Goal: Task Accomplishment & Management: Manage account settings

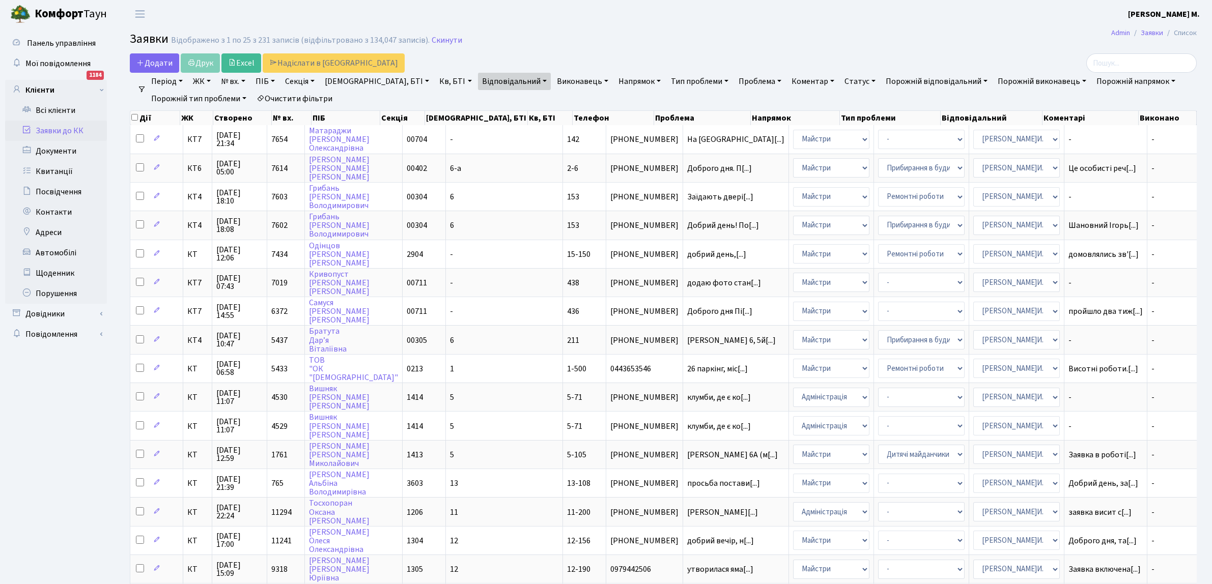
select select "25"
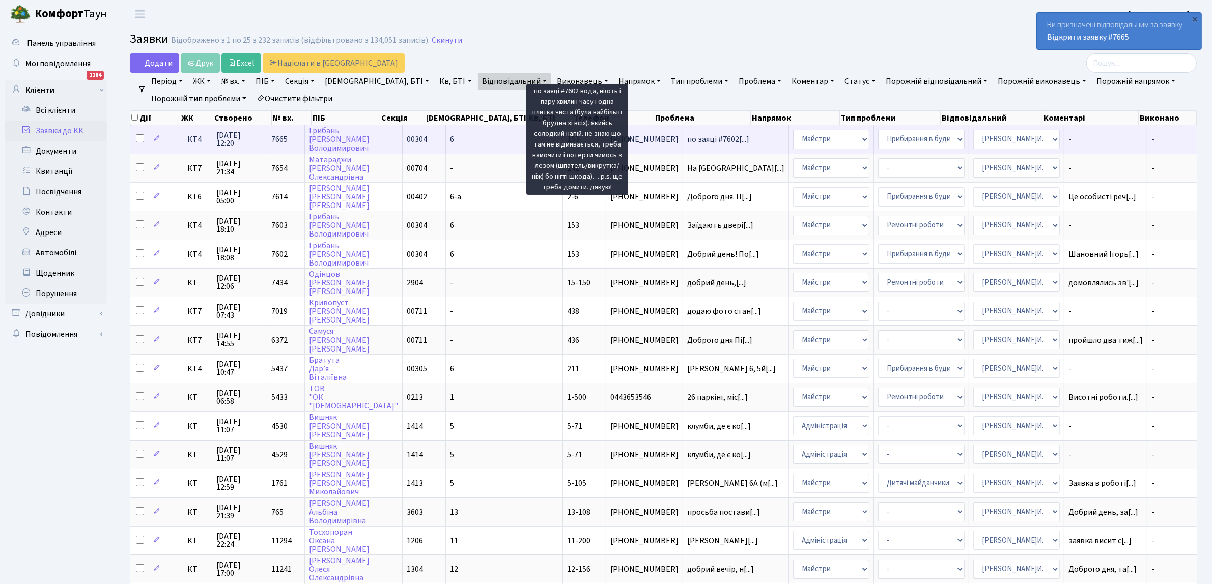
click at [687, 141] on span "по заяці #7602[...]" at bounding box center [718, 139] width 62 height 11
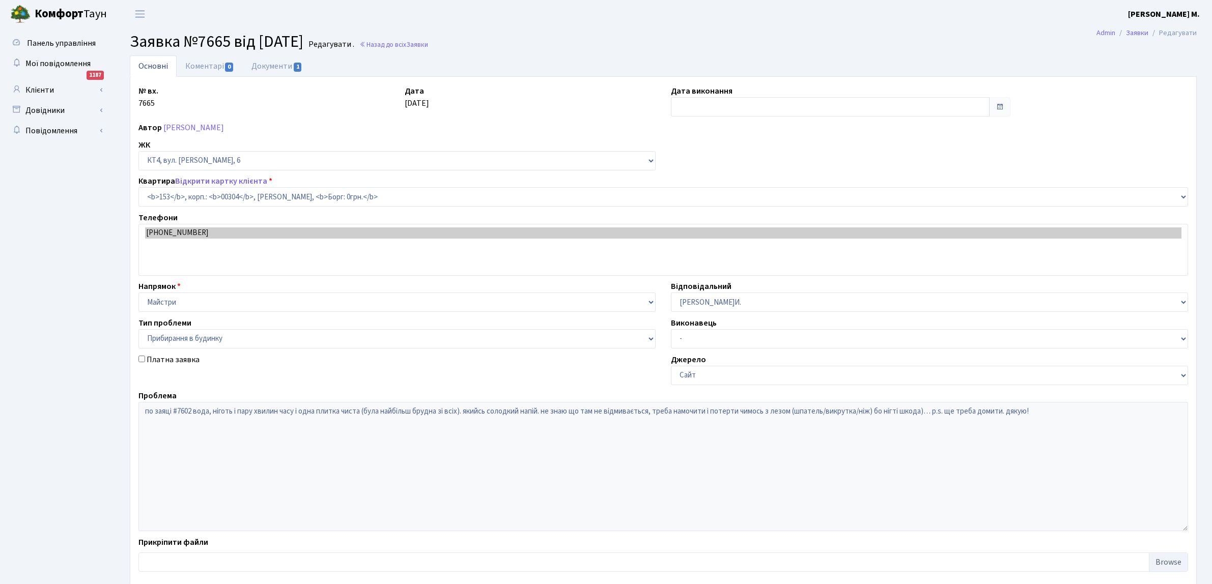
select select "16876"
select select "58"
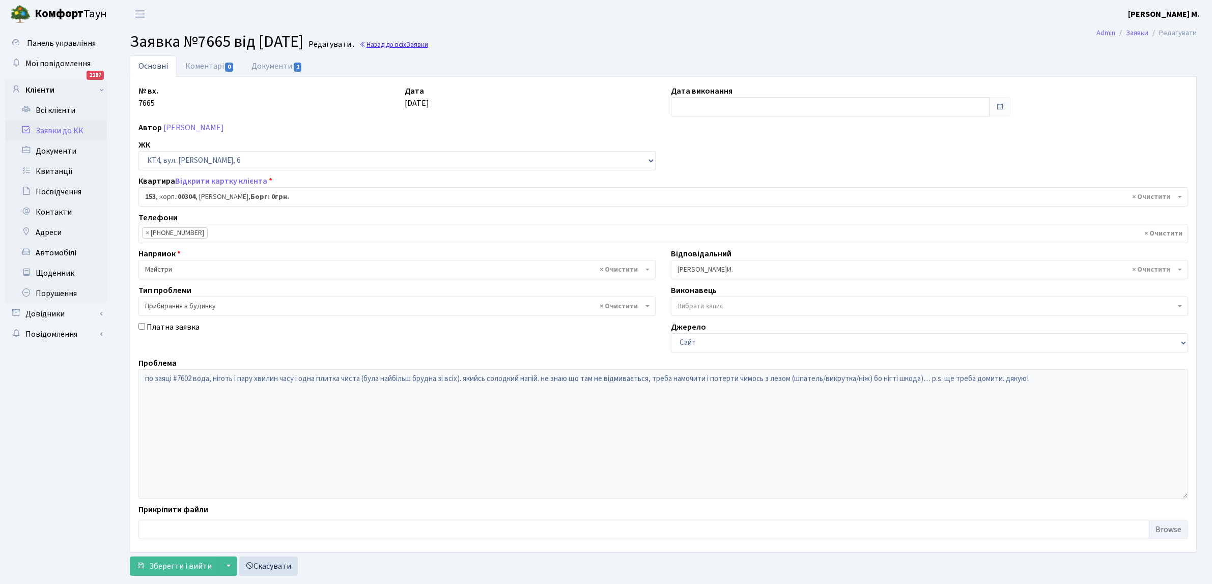
click at [406, 44] on link "Назад до всіх Заявки" at bounding box center [393, 45] width 69 height 10
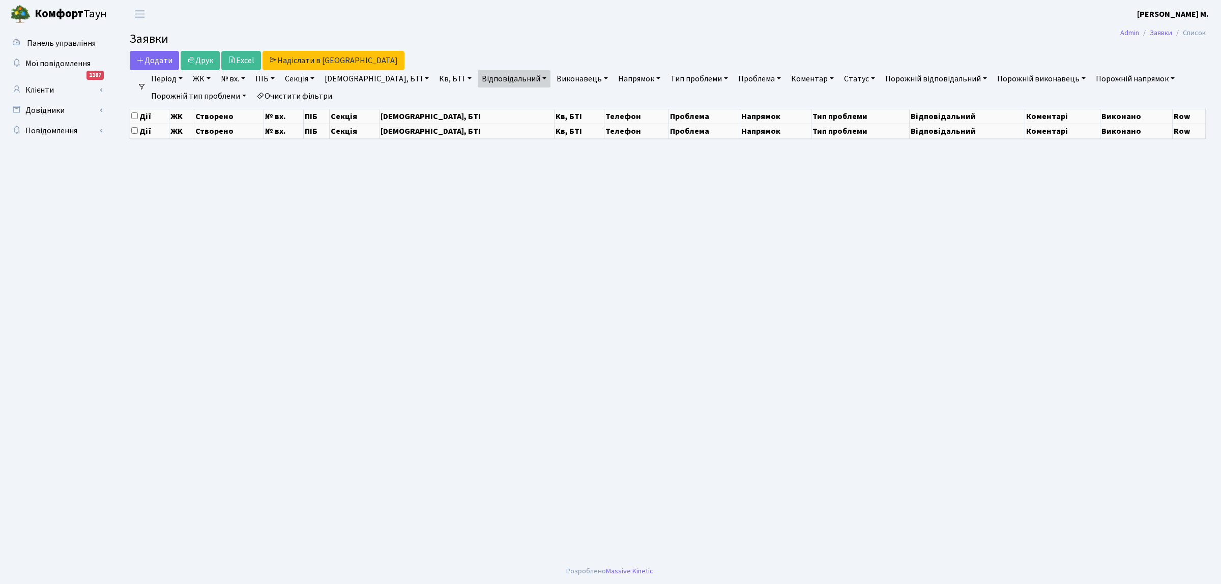
select select "25"
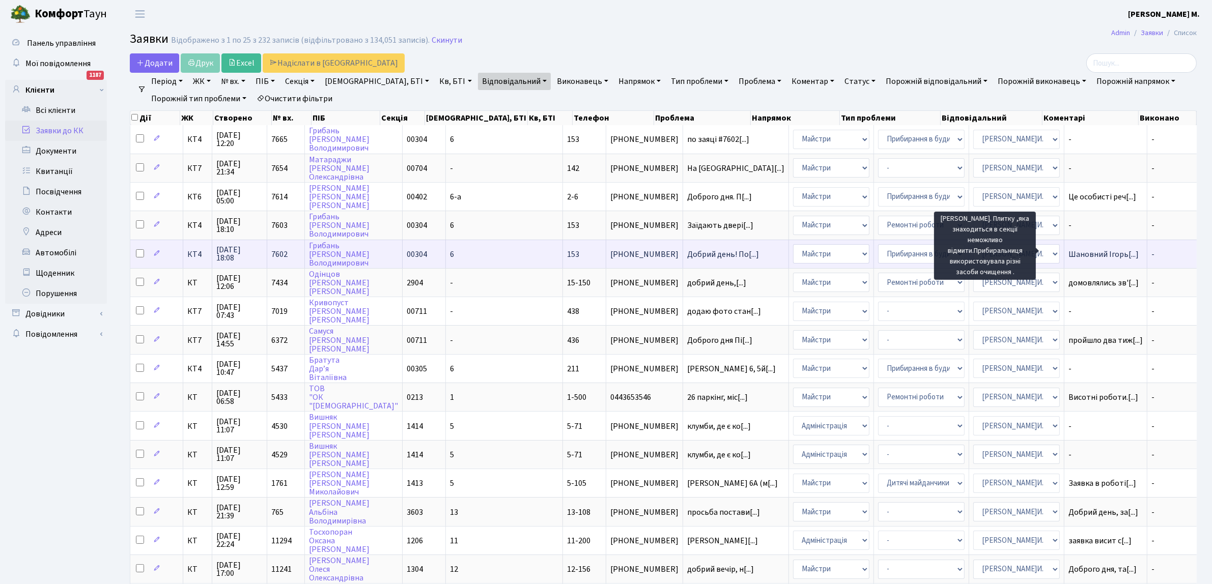
click at [1068, 251] on span "Шановний Ігорь[...]" at bounding box center [1103, 254] width 70 height 11
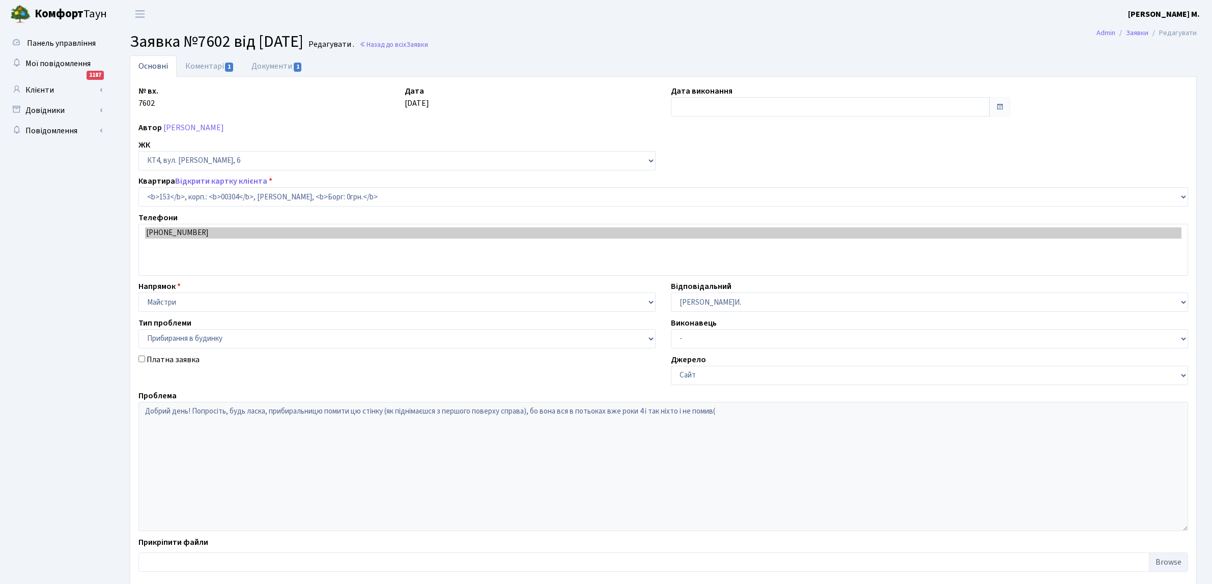
select select "16876"
select select "58"
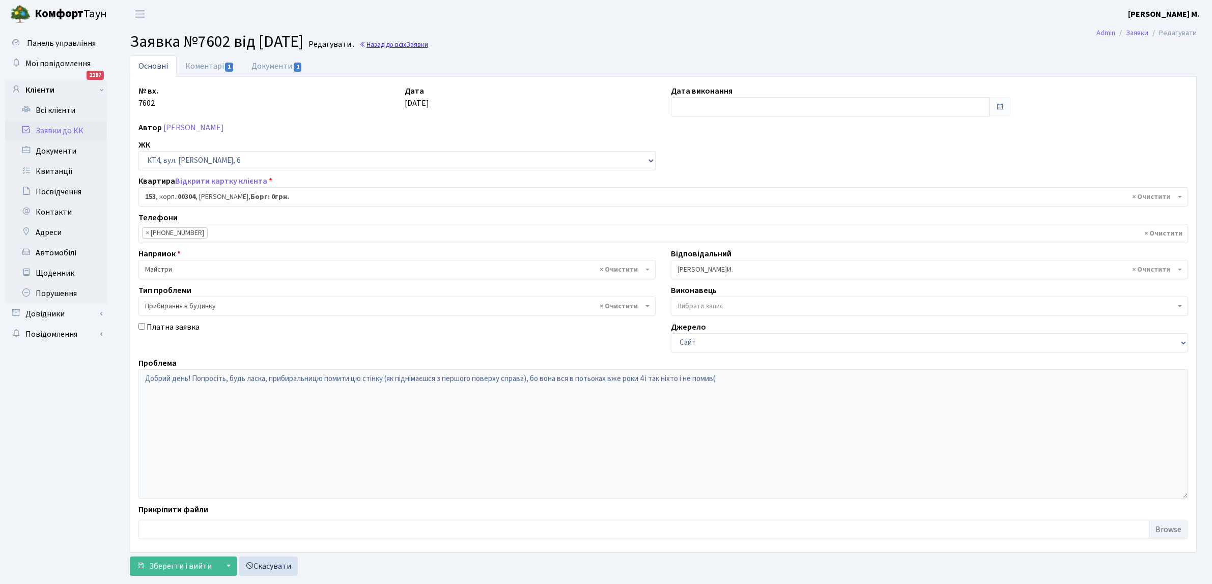
click at [428, 46] on span "Заявки" at bounding box center [417, 45] width 22 height 10
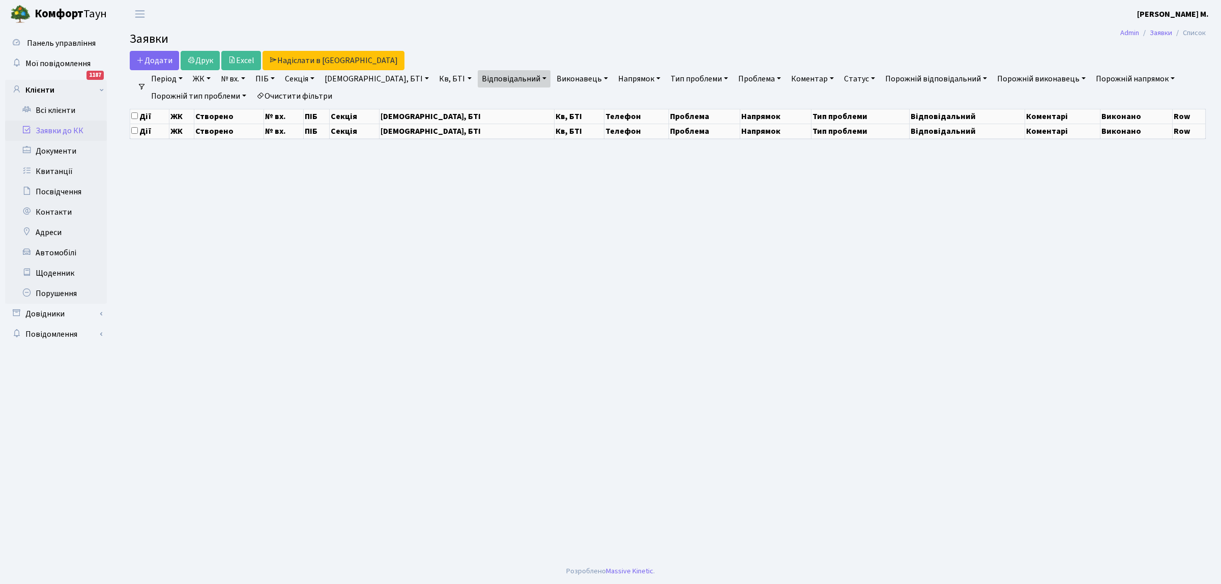
select select "25"
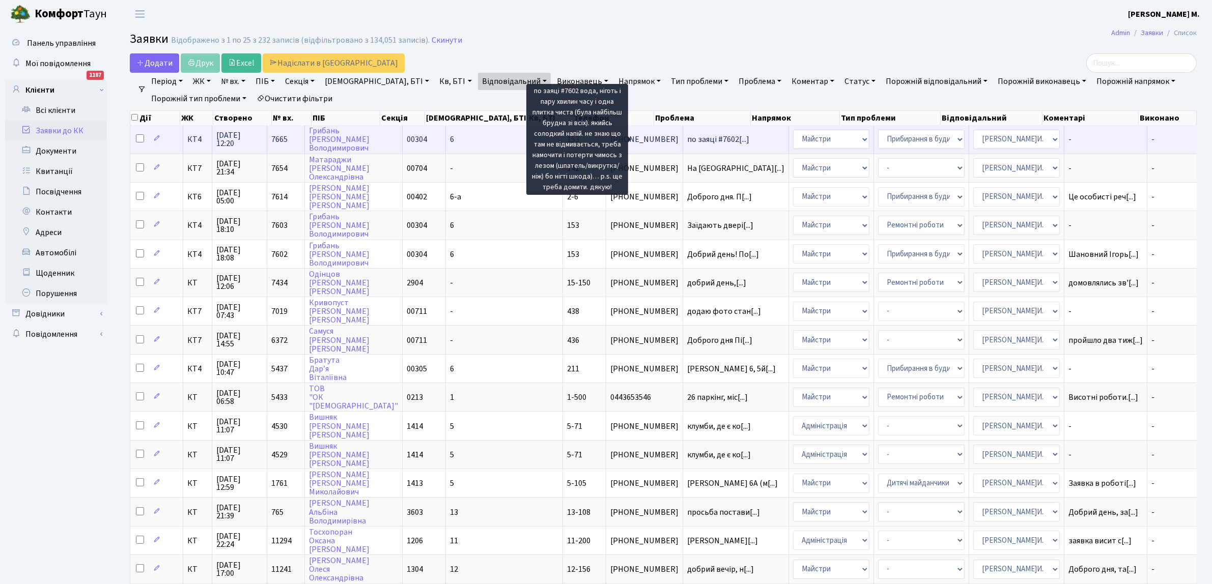
click at [687, 138] on span "по заяці #7602[...]" at bounding box center [718, 139] width 62 height 11
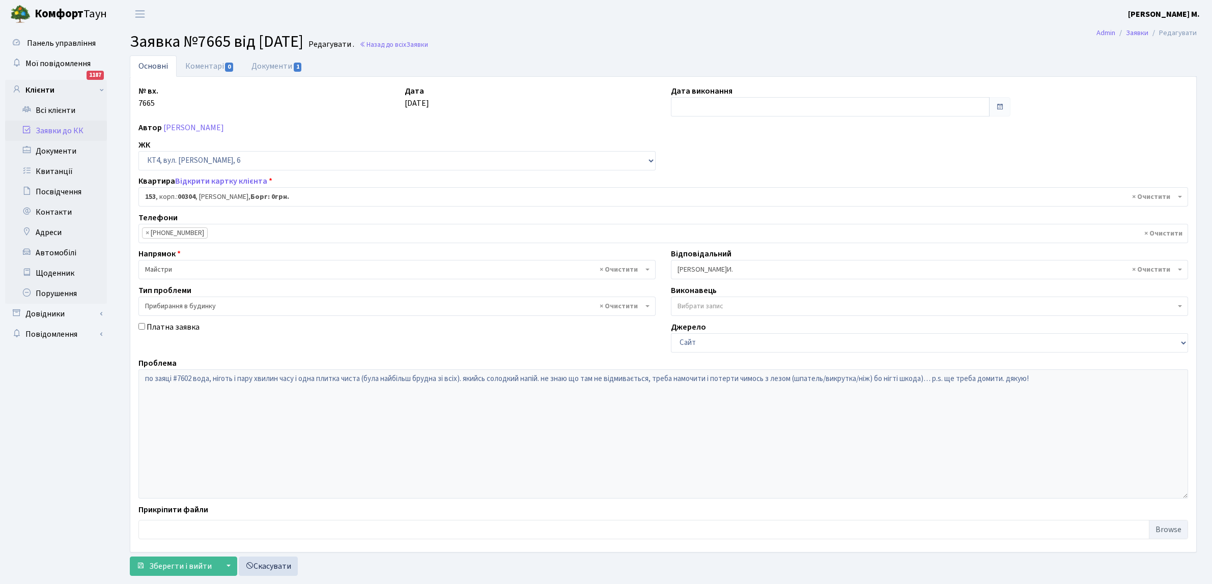
select select "16876"
select select "58"
click at [294, 66] on span "1" at bounding box center [298, 67] width 8 height 9
select select "25"
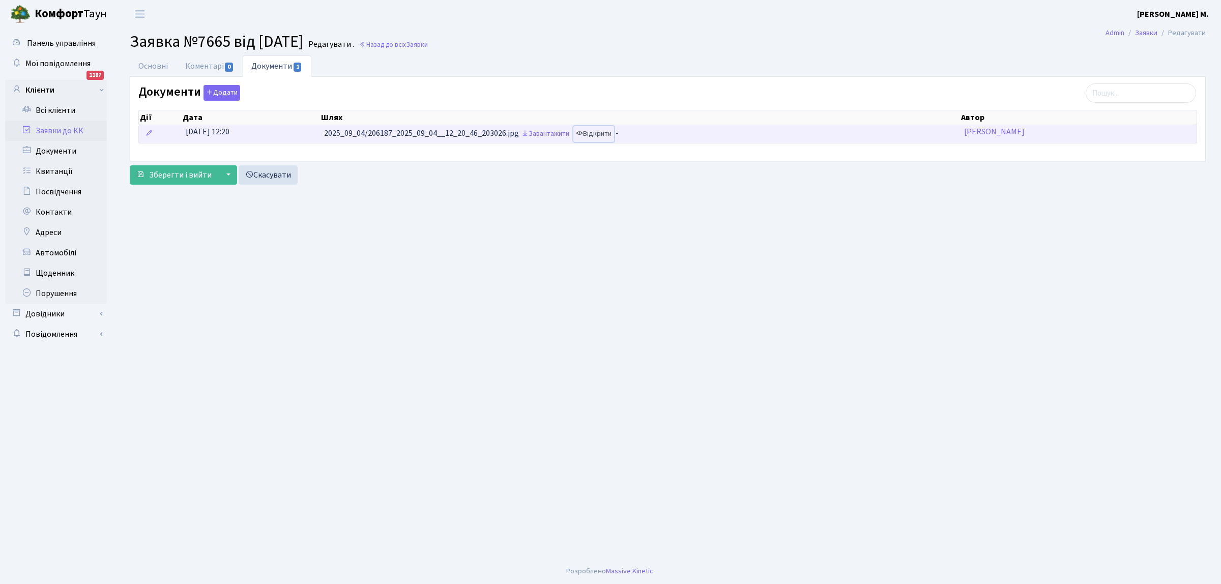
click at [611, 131] on link "Відкрити" at bounding box center [593, 134] width 41 height 16
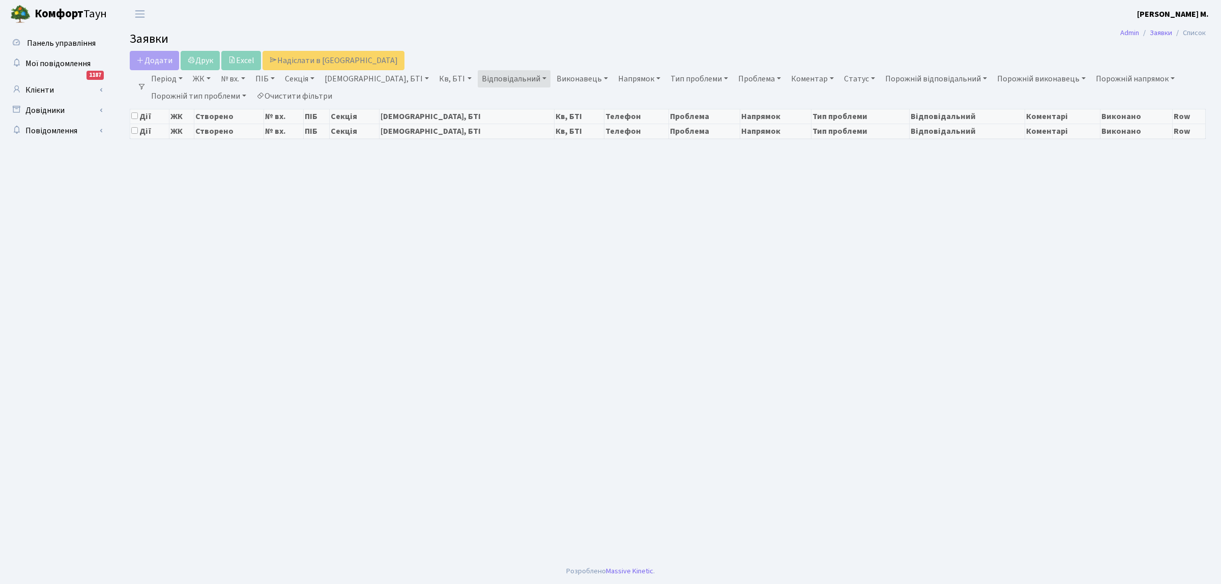
select select "25"
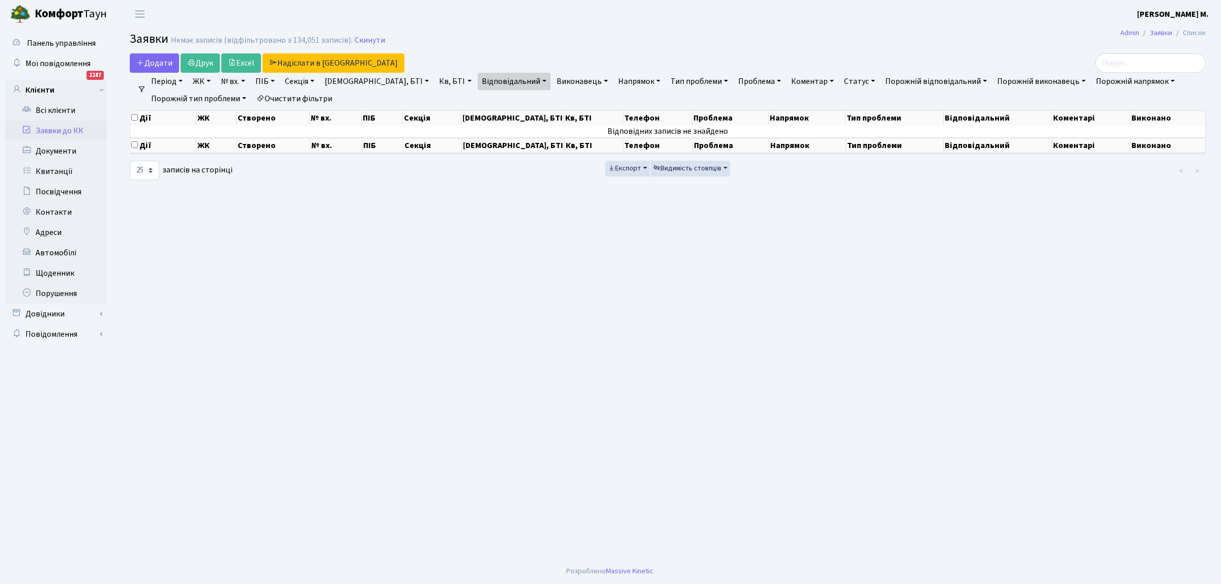
click at [46, 131] on link "Заявки до КК" at bounding box center [56, 131] width 102 height 20
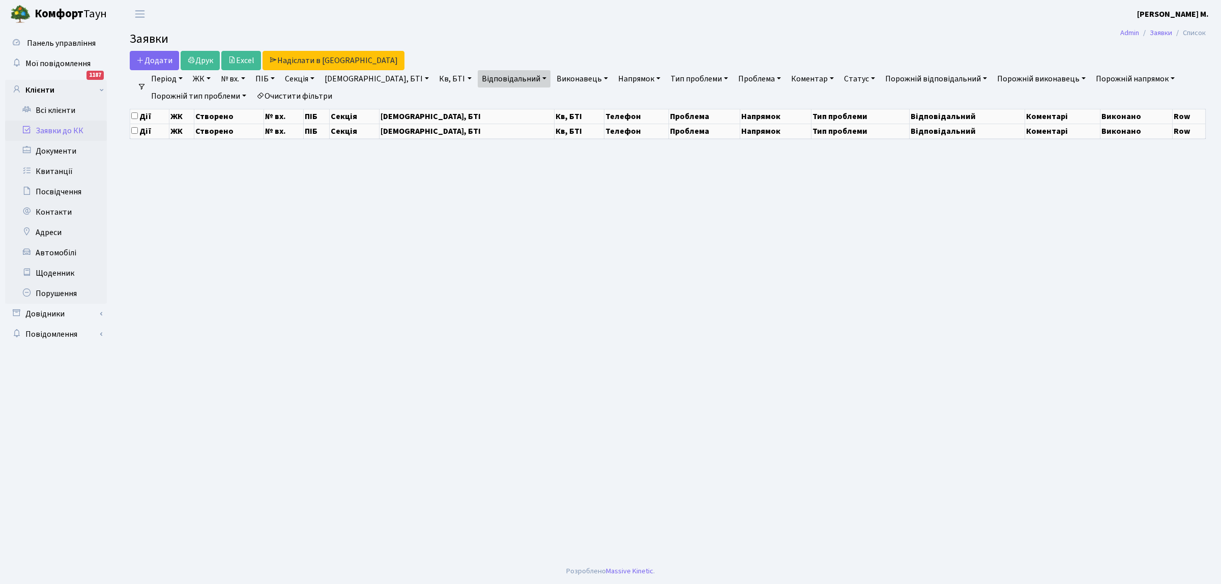
select select "25"
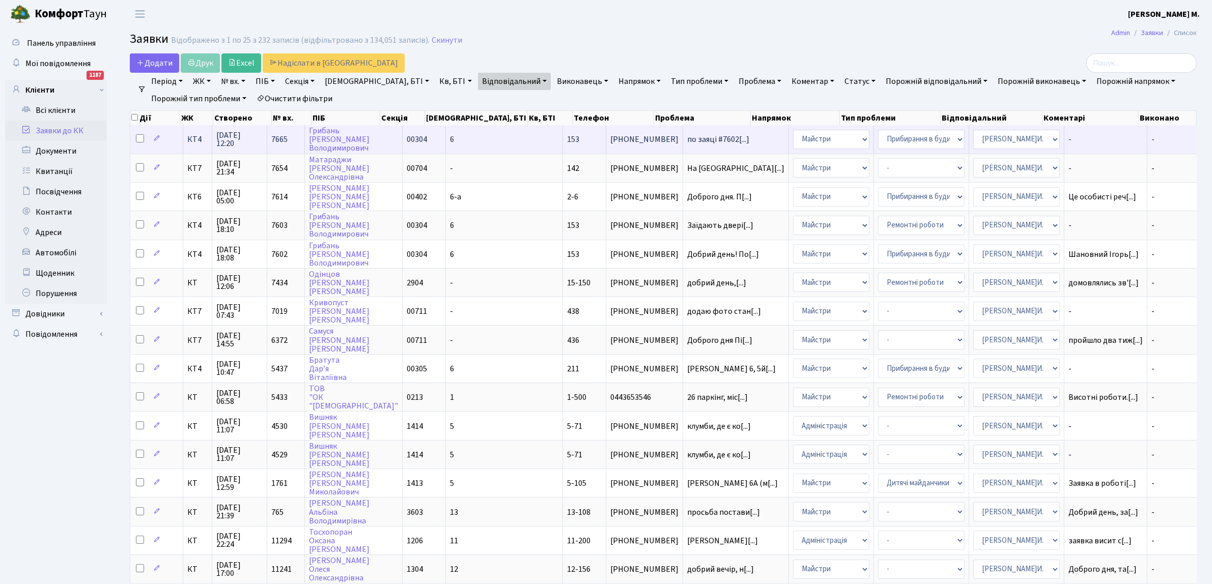
click at [610, 140] on span "+380971536833" at bounding box center [644, 139] width 68 height 8
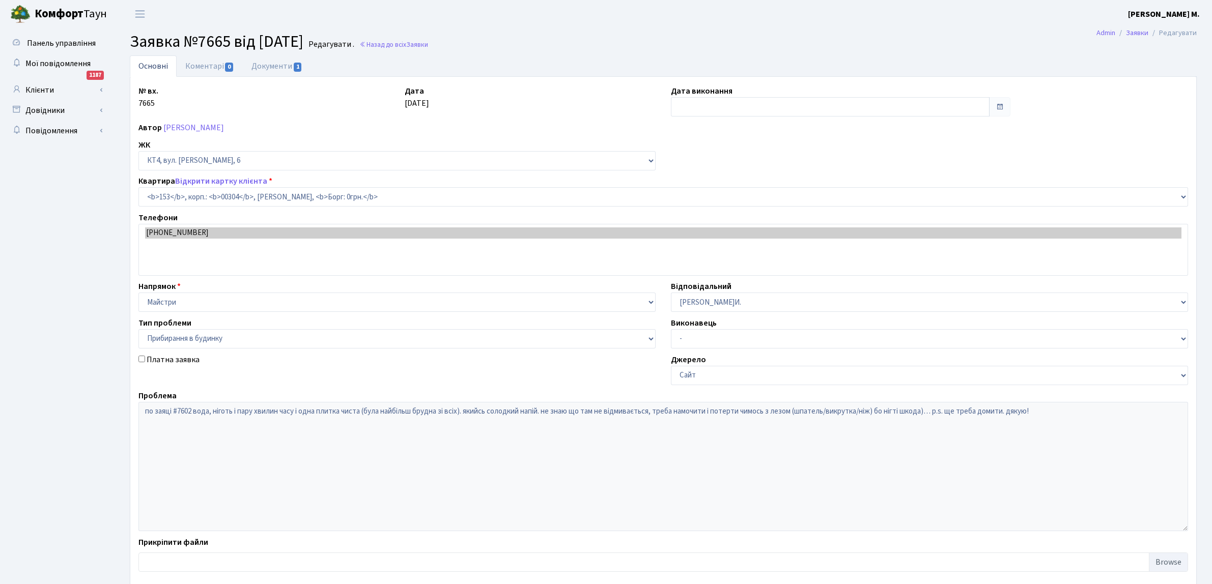
select select "16876"
select select "58"
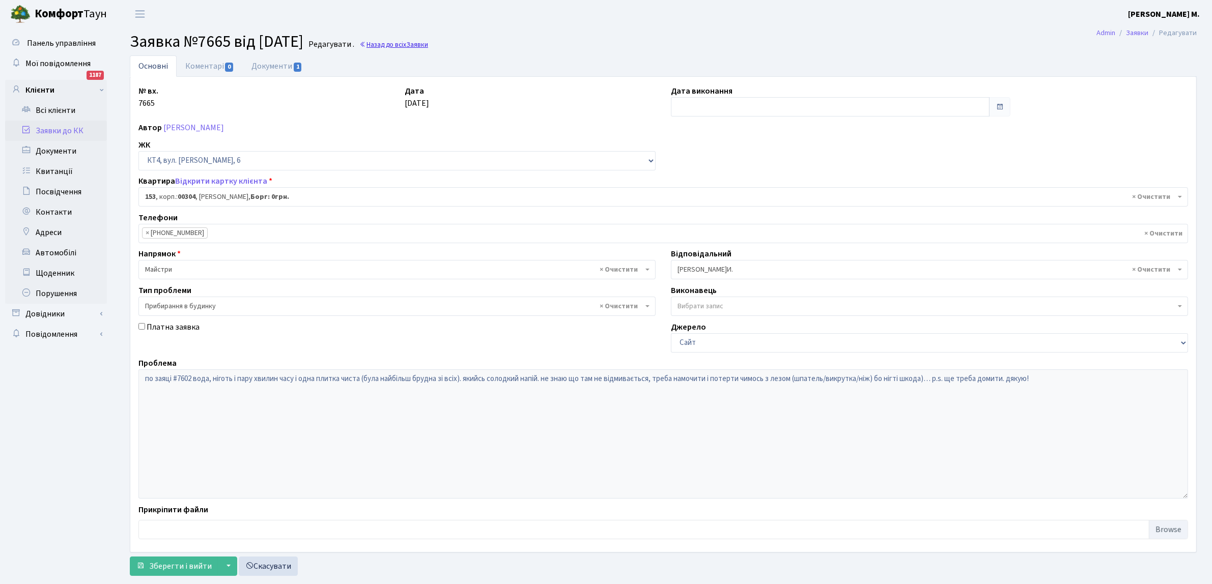
click at [416, 43] on link "Назад до всіх Заявки" at bounding box center [393, 45] width 69 height 10
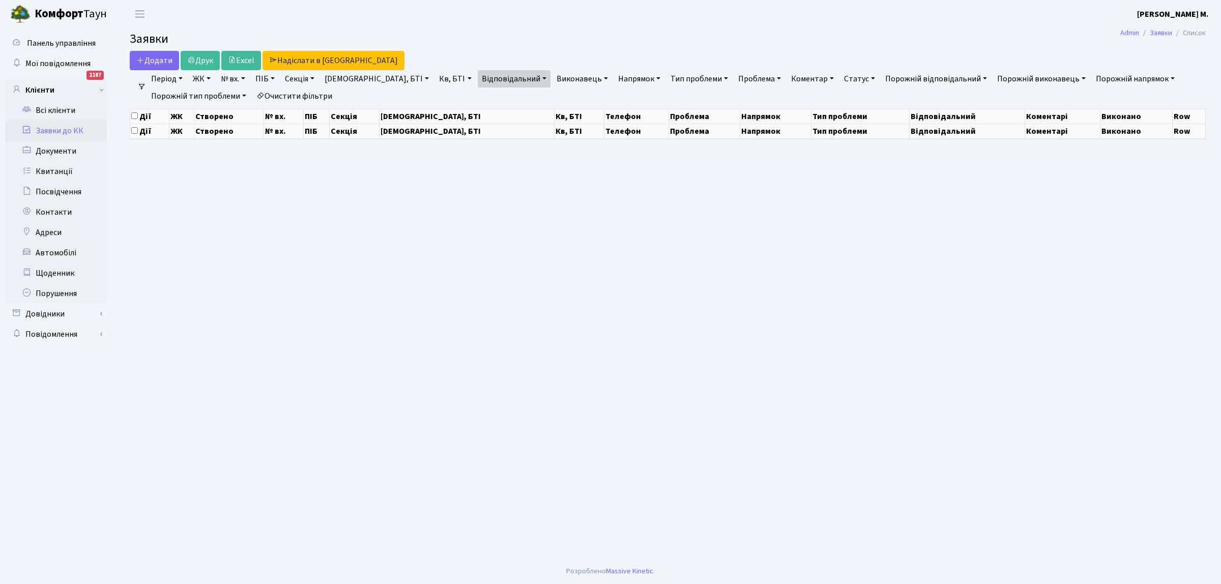
select select "25"
